Goal: Find specific page/section: Find specific page/section

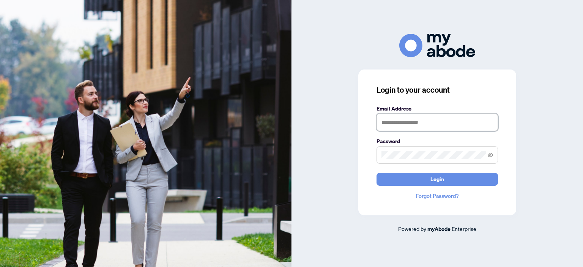
click at [416, 118] on input "text" at bounding box center [436, 121] width 121 height 17
type input "**********"
click at [376, 173] on button "Login" at bounding box center [436, 179] width 121 height 13
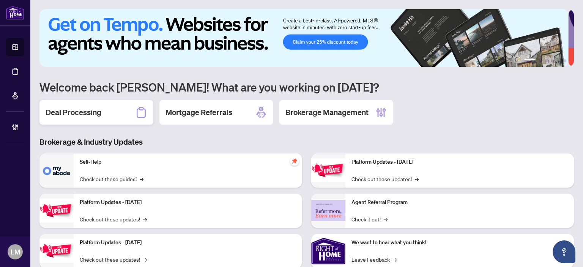
click at [66, 113] on h2 "Deal Processing" at bounding box center [74, 112] width 56 height 11
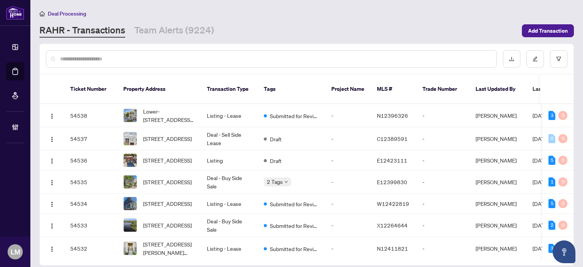
click at [98, 59] on input "text" at bounding box center [275, 59] width 430 height 8
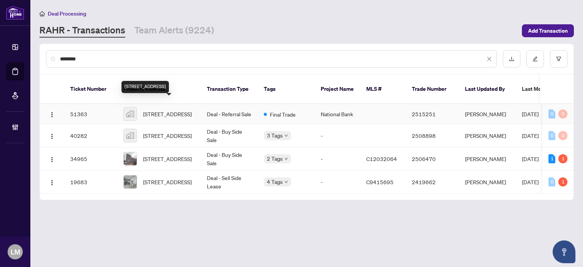
type input "********"
click at [172, 110] on span "[STREET_ADDRESS]" at bounding box center [167, 114] width 49 height 8
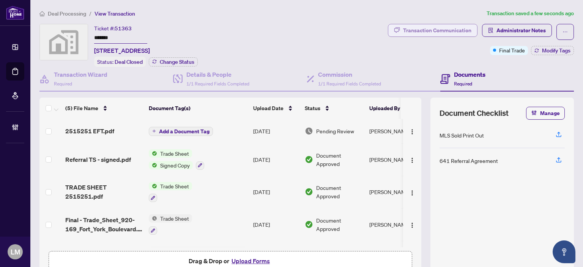
click at [431, 30] on div "Transaction Communication" at bounding box center [437, 30] width 68 height 12
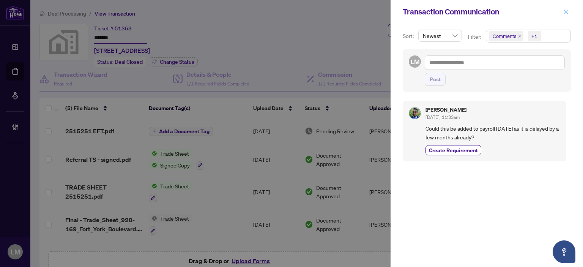
click at [567, 14] on icon "close" at bounding box center [565, 11] width 5 height 5
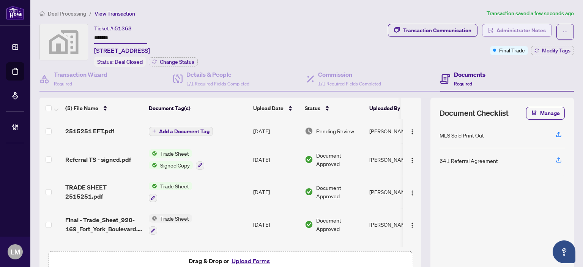
click at [506, 30] on span "Administrator Notes" at bounding box center [520, 30] width 49 height 12
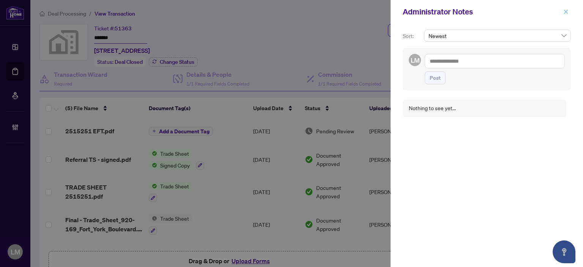
click at [564, 10] on icon "close" at bounding box center [565, 11] width 5 height 5
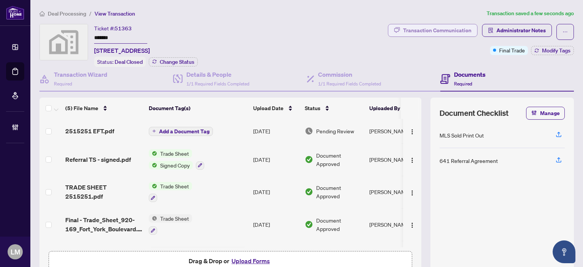
click at [404, 28] on div "Transaction Communication" at bounding box center [437, 30] width 68 height 12
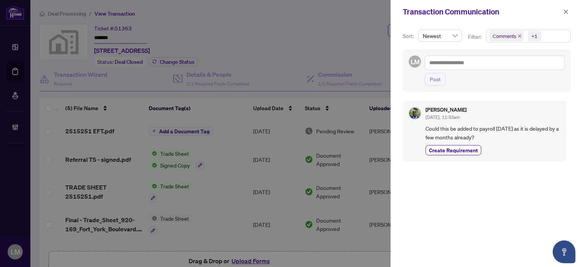
click at [513, 38] on span "Comments" at bounding box center [504, 36] width 24 height 8
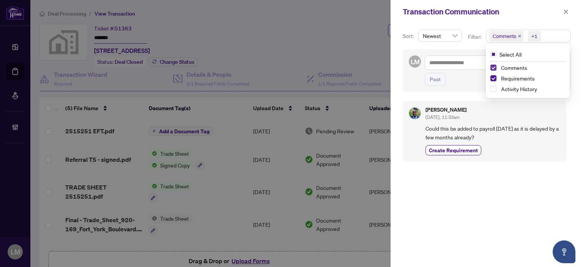
click at [492, 68] on span "Select Comments" at bounding box center [493, 67] width 6 height 6
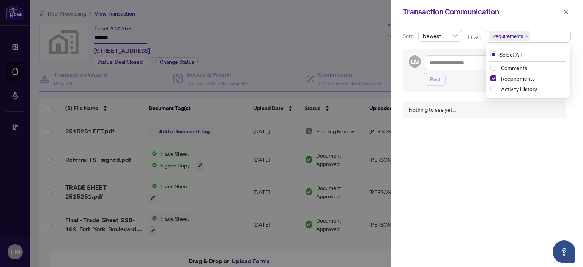
click at [372, 32] on div at bounding box center [291, 133] width 583 height 267
click at [563, 12] on button "button" at bounding box center [566, 11] width 10 height 9
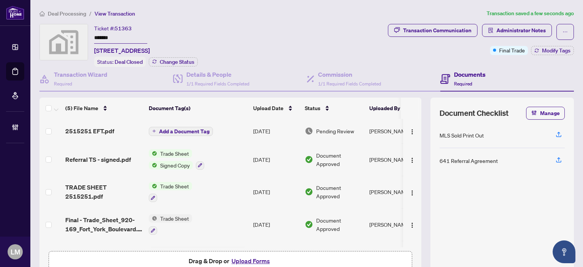
click at [63, 13] on span "Deal Processing" at bounding box center [67, 13] width 38 height 7
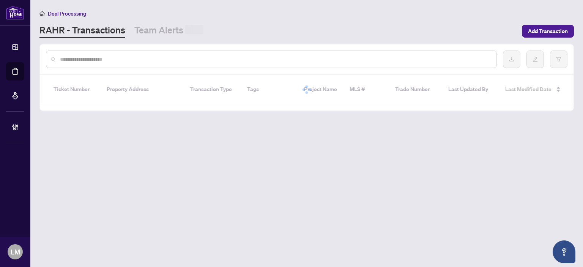
click at [149, 60] on input "text" at bounding box center [275, 59] width 430 height 8
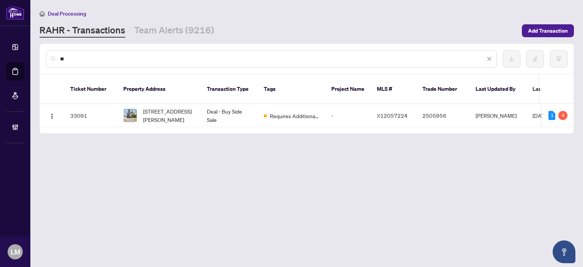
type input "*"
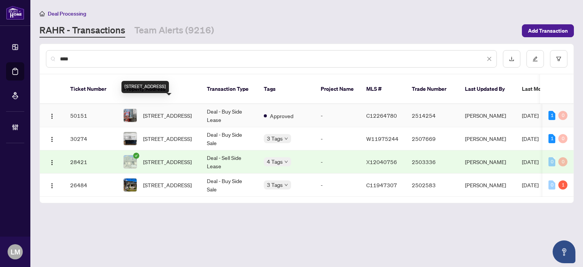
type input "****"
click at [170, 111] on span "[STREET_ADDRESS]" at bounding box center [167, 115] width 49 height 8
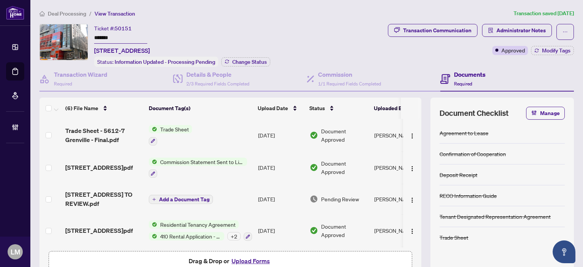
scroll to position [64, 0]
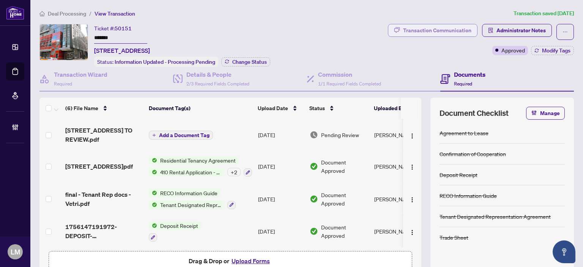
click at [430, 31] on div "Transaction Communication" at bounding box center [437, 30] width 68 height 12
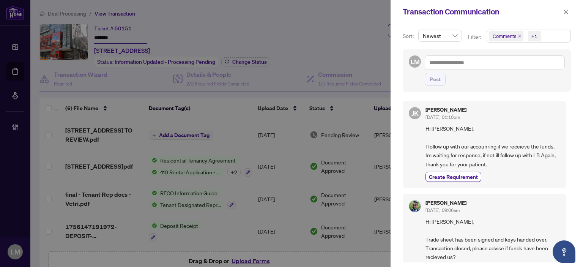
click at [518, 38] on span "Comments" at bounding box center [506, 36] width 34 height 11
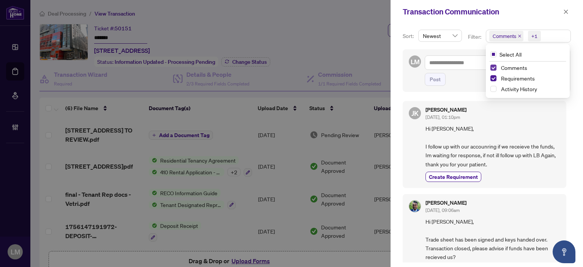
click at [494, 68] on span "Select Comments" at bounding box center [493, 67] width 6 height 6
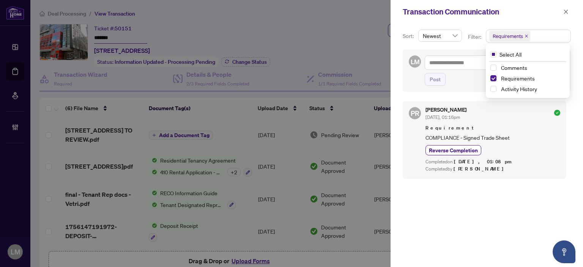
click at [323, 47] on div at bounding box center [291, 133] width 583 height 267
click at [566, 9] on icon "close" at bounding box center [565, 11] width 5 height 5
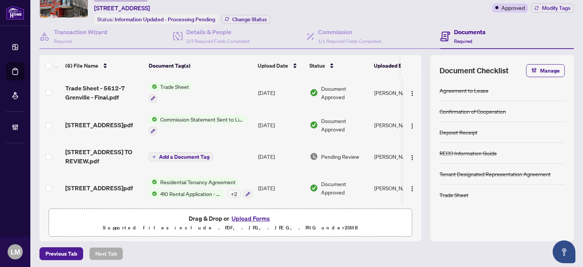
scroll to position [0, 0]
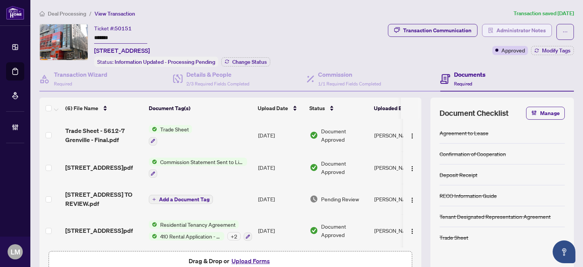
click at [496, 32] on span "Administrator Notes" at bounding box center [520, 30] width 49 height 12
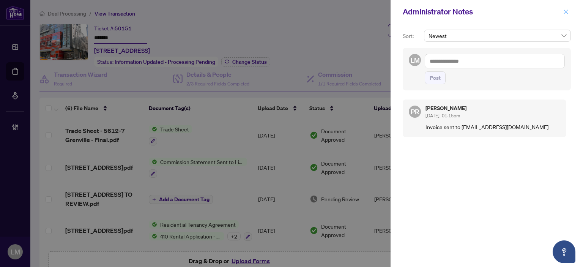
click at [563, 13] on icon "close" at bounding box center [565, 11] width 5 height 5
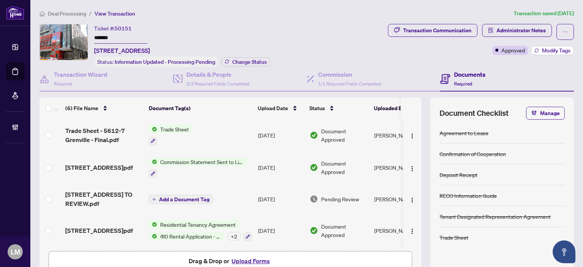
click at [534, 48] on button "Modify Tags" at bounding box center [552, 50] width 43 height 9
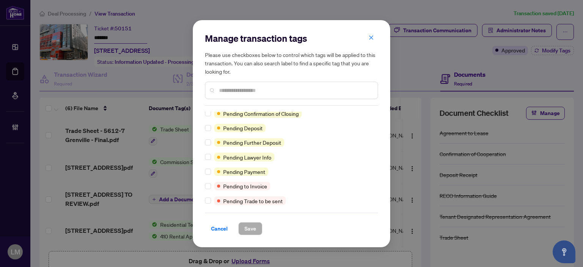
scroll to position [340, 0]
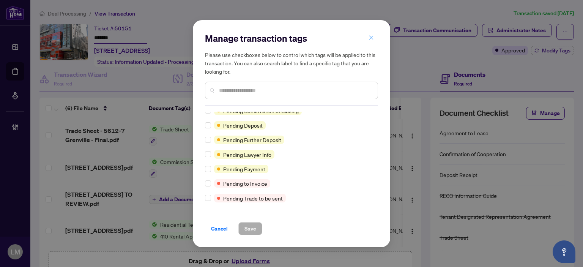
click at [371, 36] on icon "close" at bounding box center [370, 37] width 5 height 5
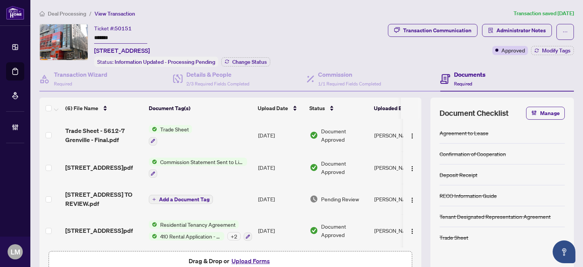
drag, startPoint x: 117, startPoint y: 38, endPoint x: 91, endPoint y: 37, distance: 25.8
click at [91, 37] on div "Ticket #: 50151 ******* [STREET_ADDRESS] Status: Information Updated - Processi…" at bounding box center [211, 45] width 345 height 43
